Goal: Check status: Check status

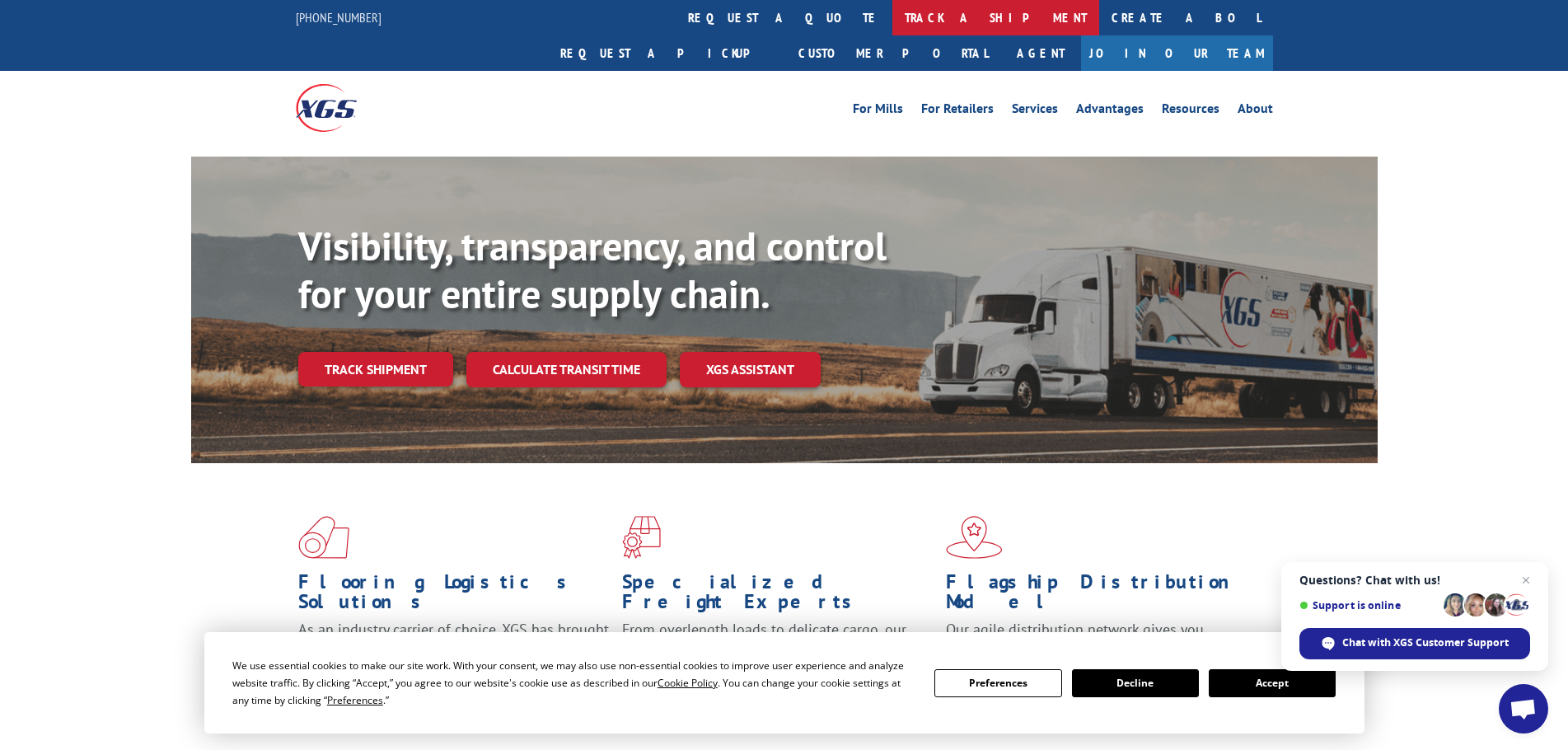
click at [892, 17] on link "track a shipment" at bounding box center [995, 17] width 206 height 36
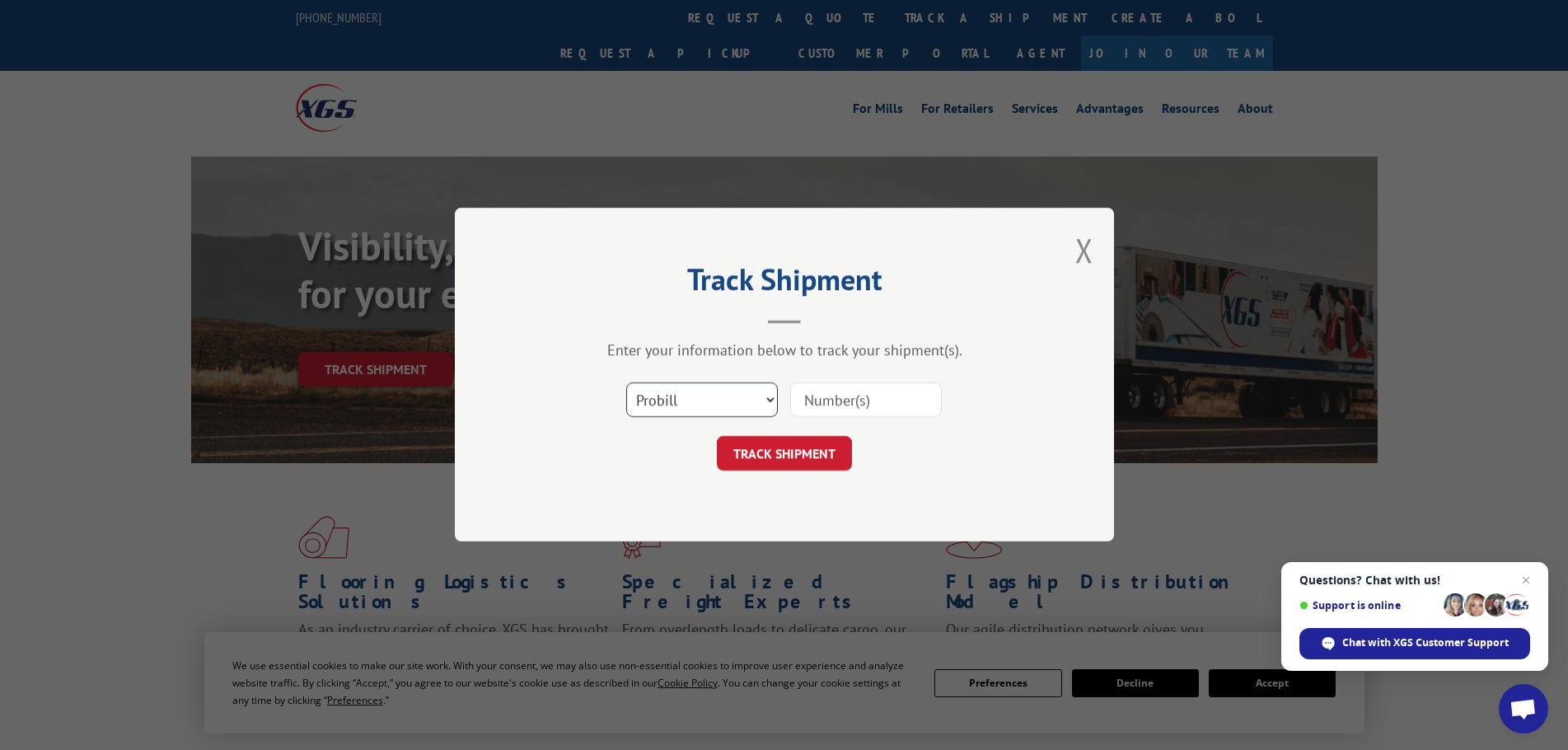
click at [694, 400] on select "Select category... Probill BOL PO" at bounding box center [702, 401] width 152 height 35
select select "bol"
click at [626, 383] on select "Select category... Probill BOL PO" at bounding box center [702, 401] width 152 height 35
click at [824, 402] on input at bounding box center [866, 401] width 152 height 35
paste input "7061081"
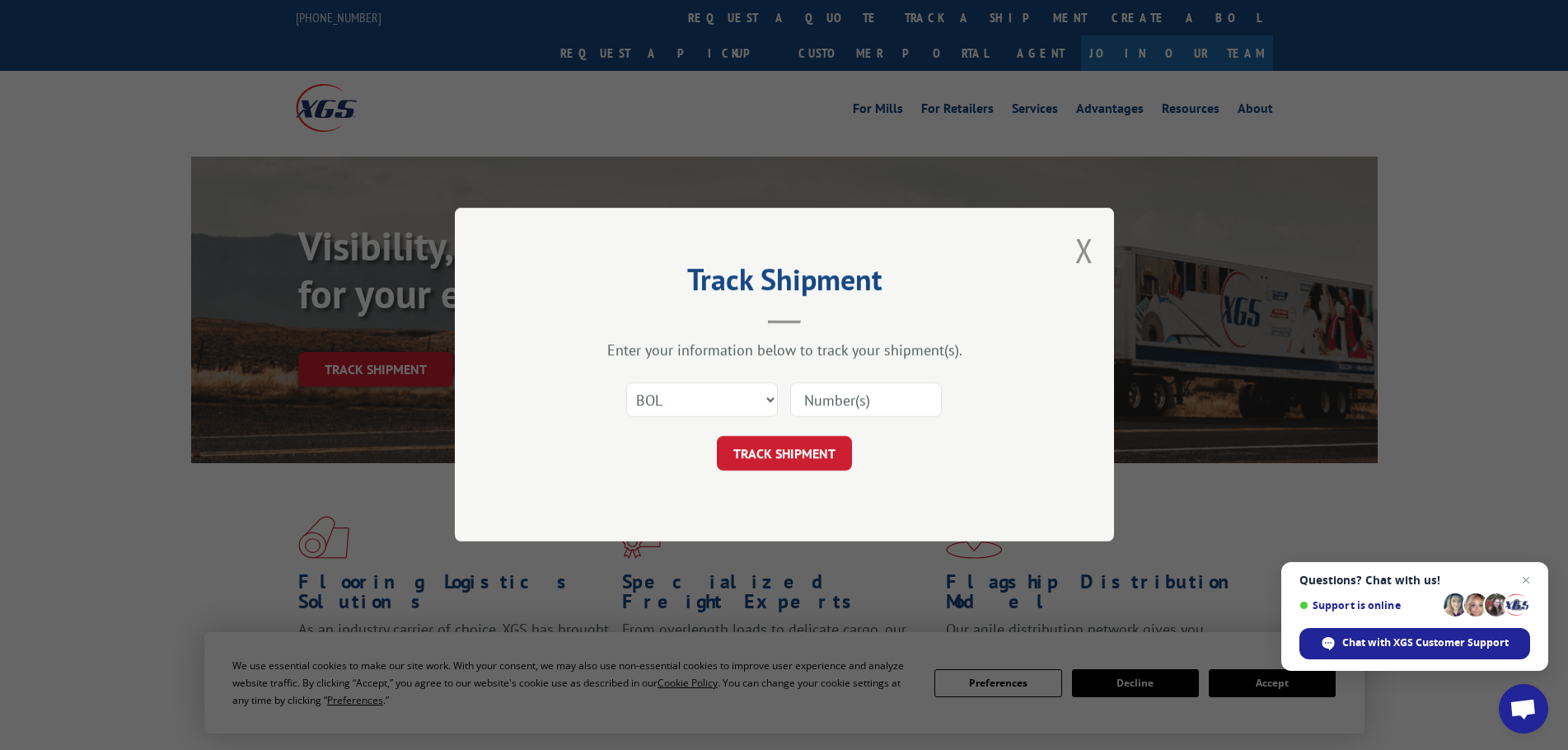
type input "7061081"
click button "TRACK SHIPMENT" at bounding box center [784, 454] width 135 height 35
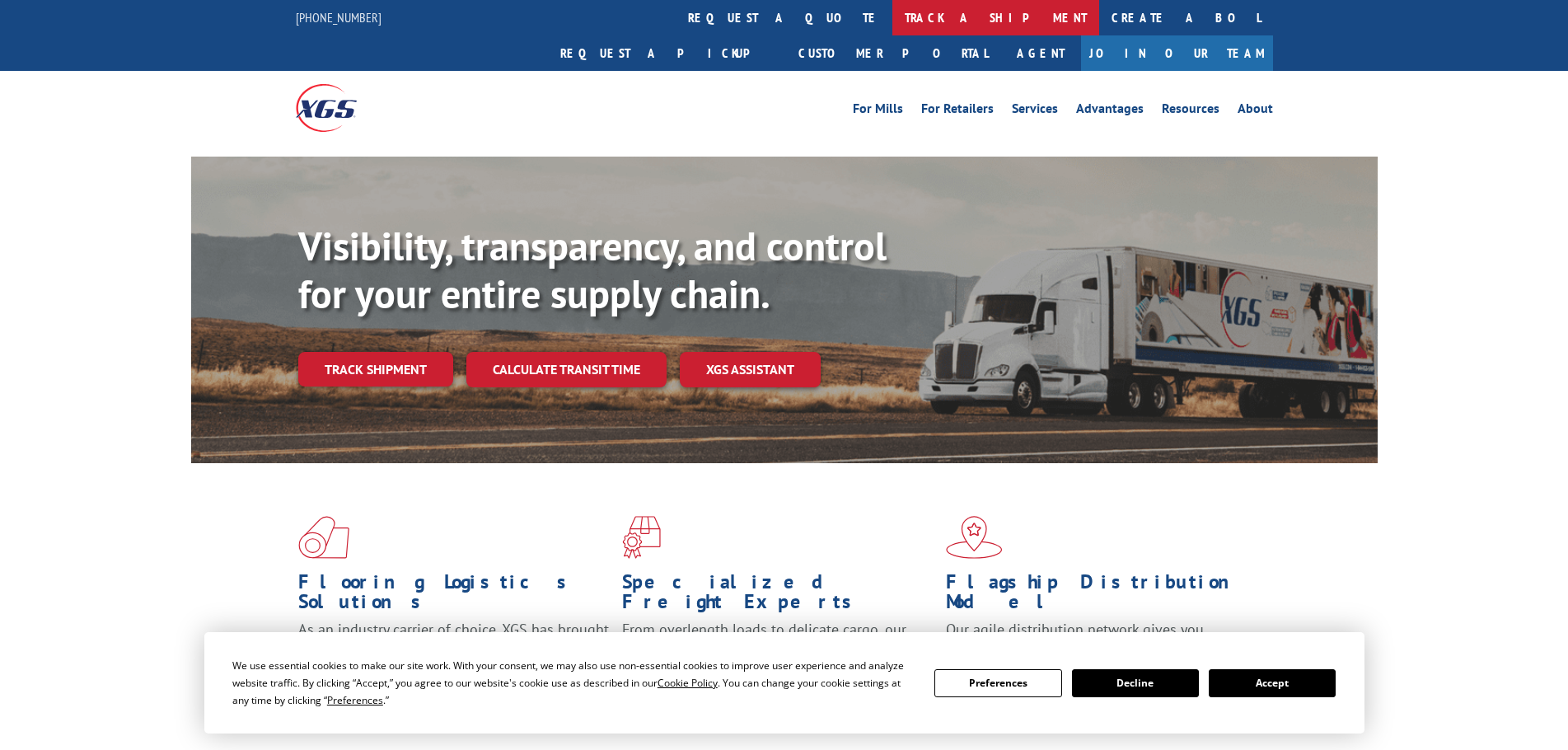
click at [892, 17] on link "track a shipment" at bounding box center [995, 17] width 206 height 36
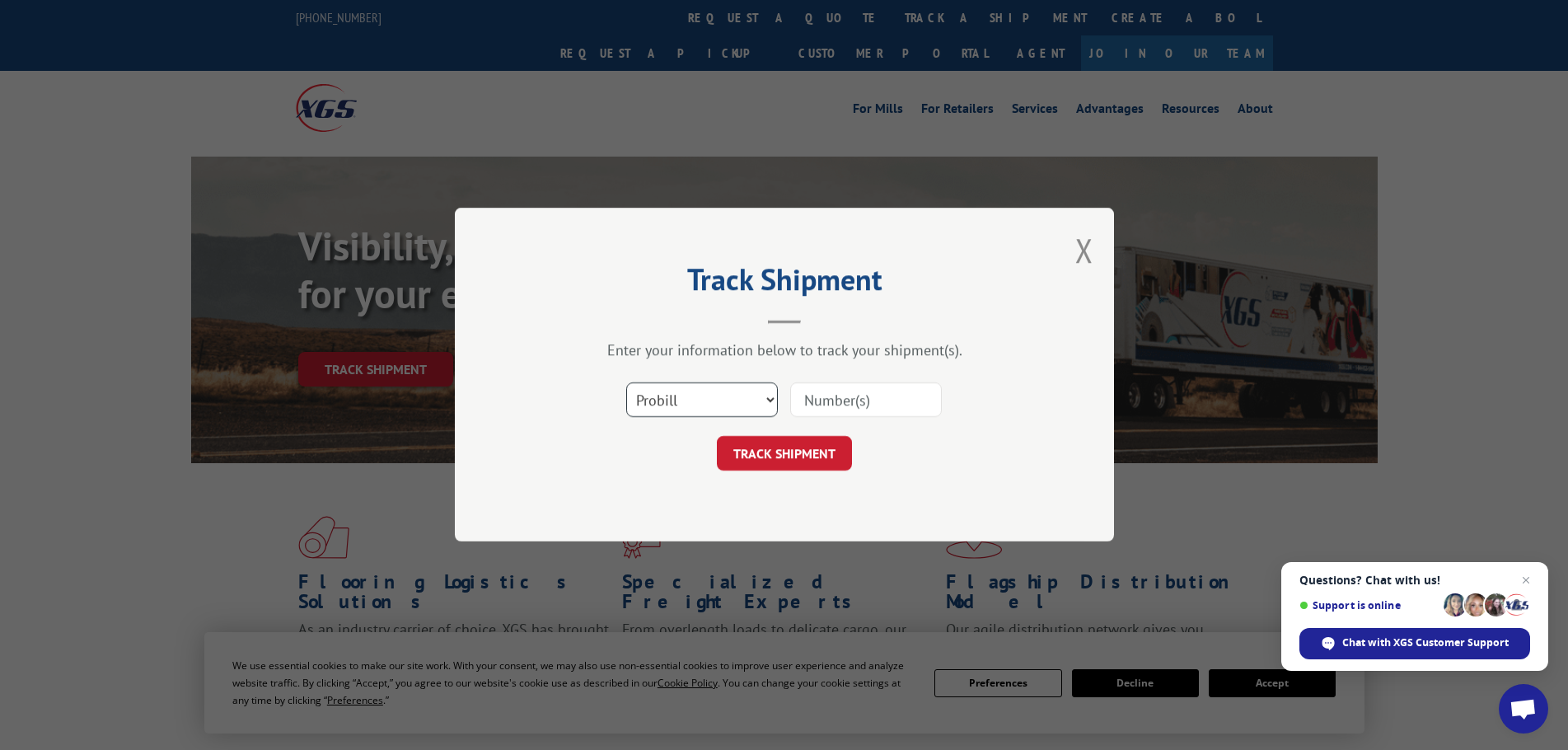
click at [700, 402] on select "Select category... Probill BOL PO" at bounding box center [702, 401] width 152 height 35
select select "bol"
click at [626, 383] on select "Select category... Probill BOL PO" at bounding box center [702, 401] width 152 height 35
click at [846, 402] on input at bounding box center [866, 401] width 152 height 35
paste input "7063961"
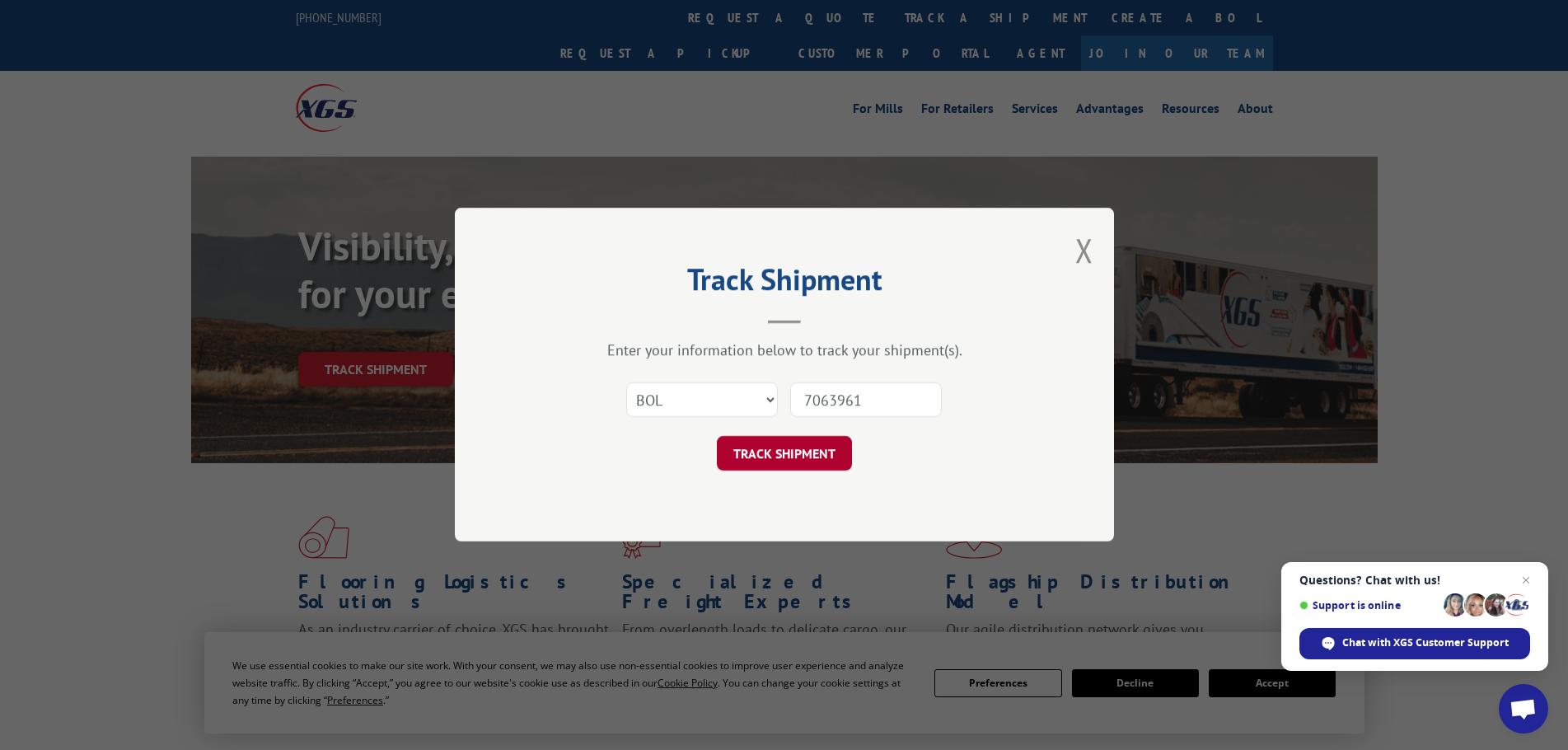
type input "7063961"
click at [812, 455] on button "TRACK SHIPMENT" at bounding box center [784, 454] width 135 height 35
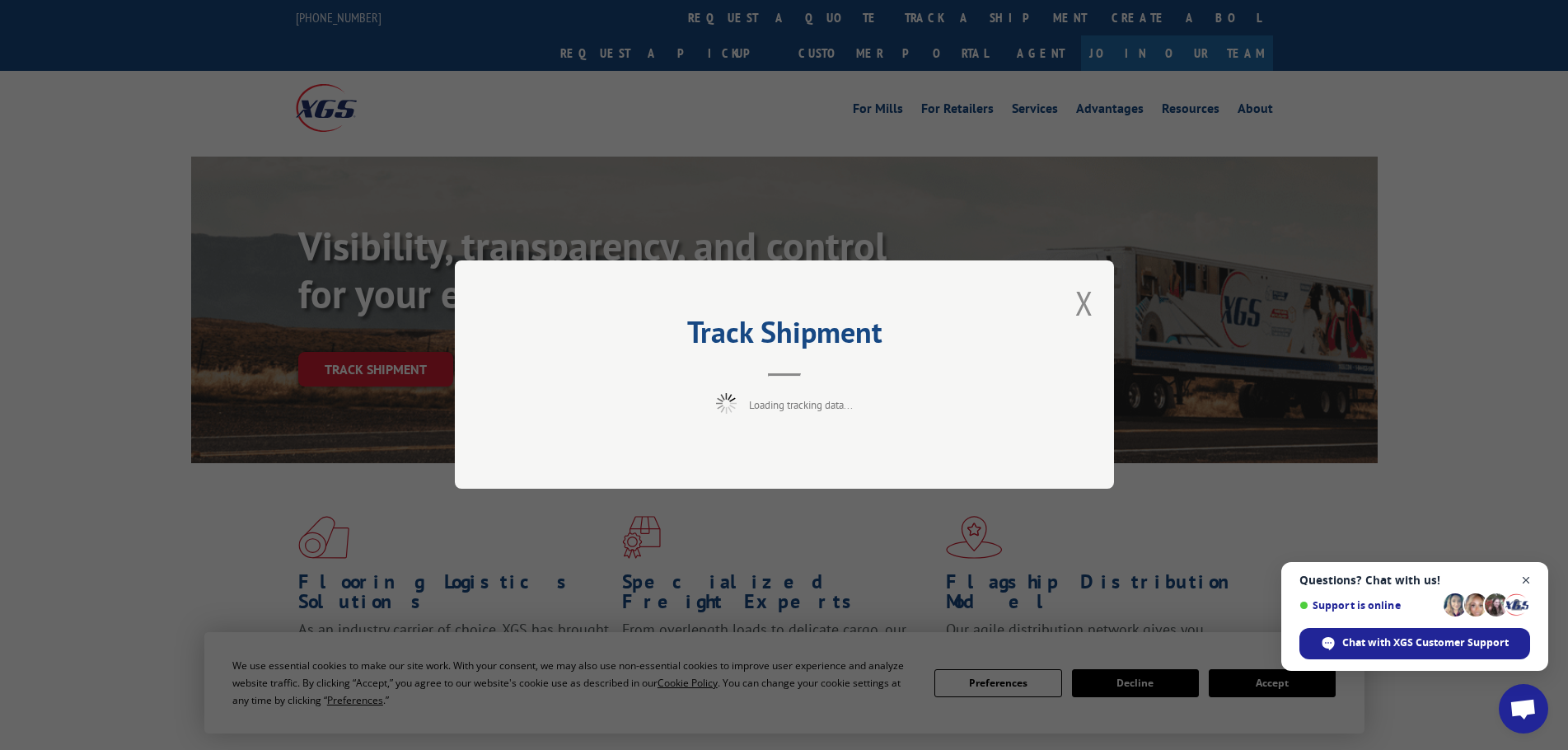
click at [1528, 583] on span "Close chat" at bounding box center [1526, 580] width 21 height 21
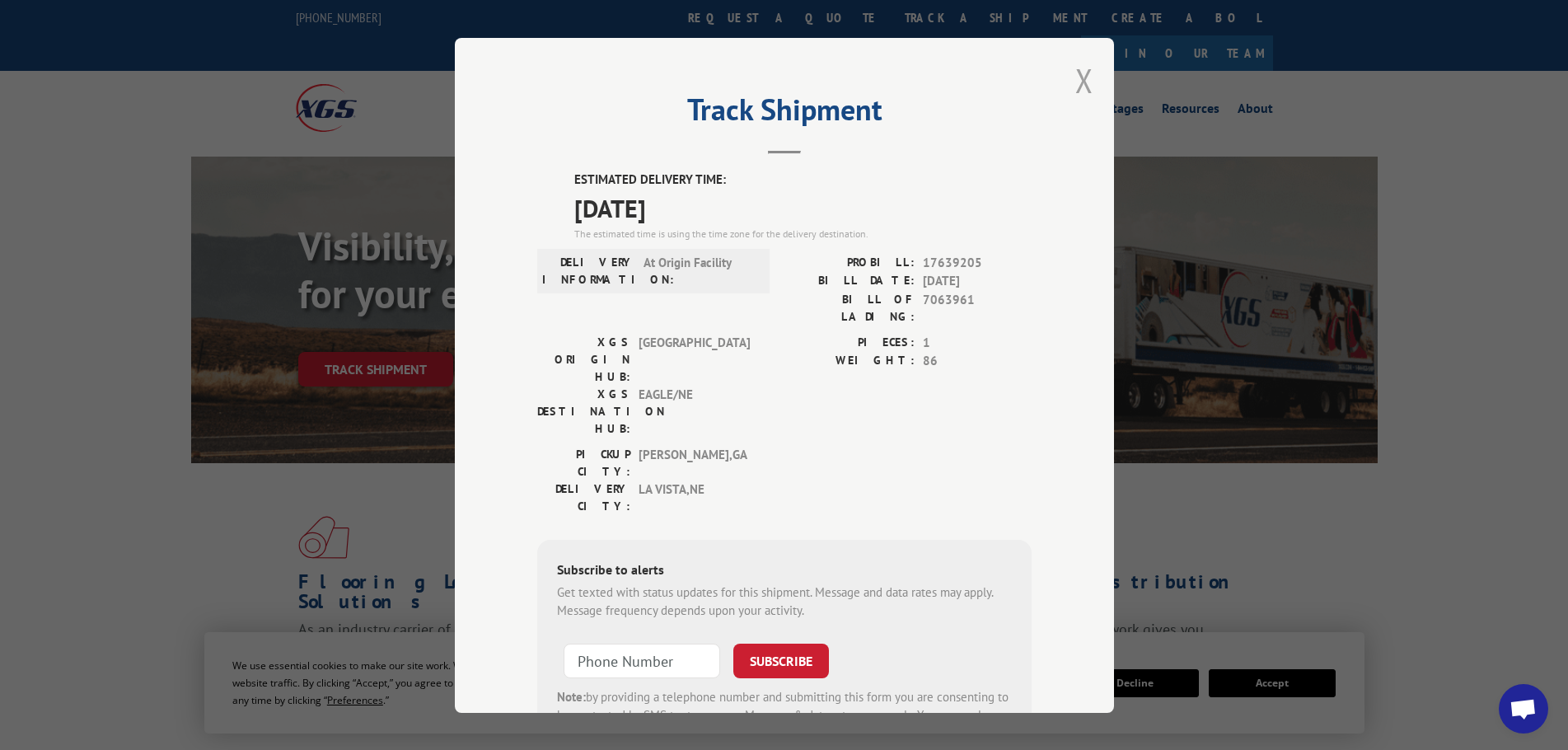
click at [1083, 82] on button "Close modal" at bounding box center [1084, 80] width 18 height 44
